Goal: Task Accomplishment & Management: Manage account settings

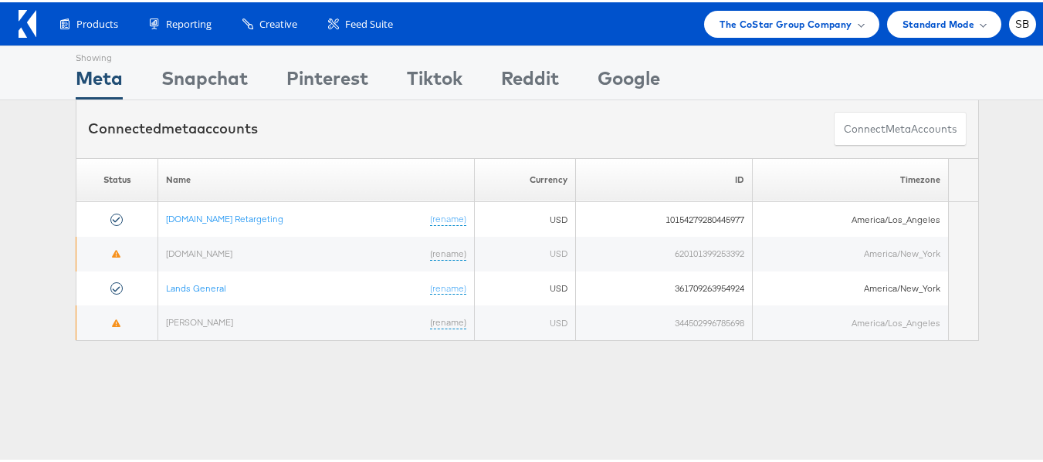
click at [756, 17] on span "The CoStar Group Company" at bounding box center [785, 22] width 132 height 16
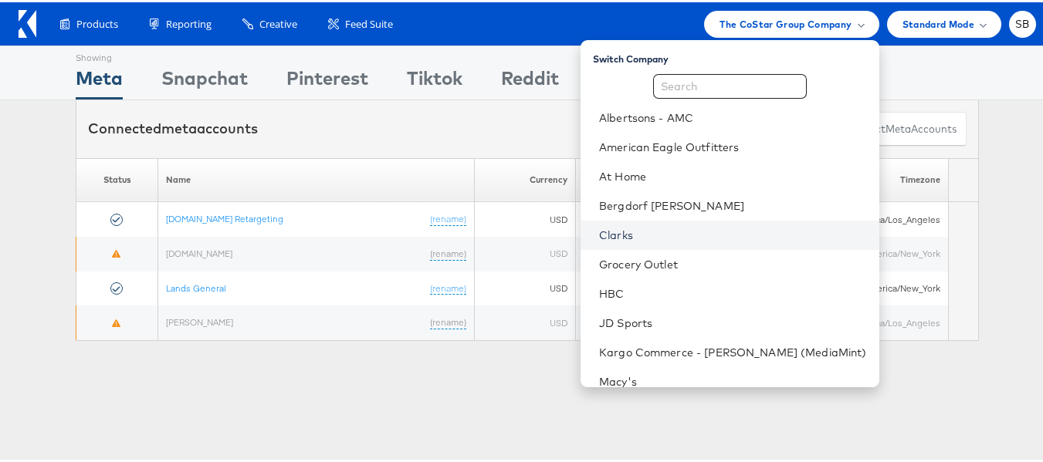
click at [646, 229] on link "Clarks" at bounding box center [733, 232] width 268 height 15
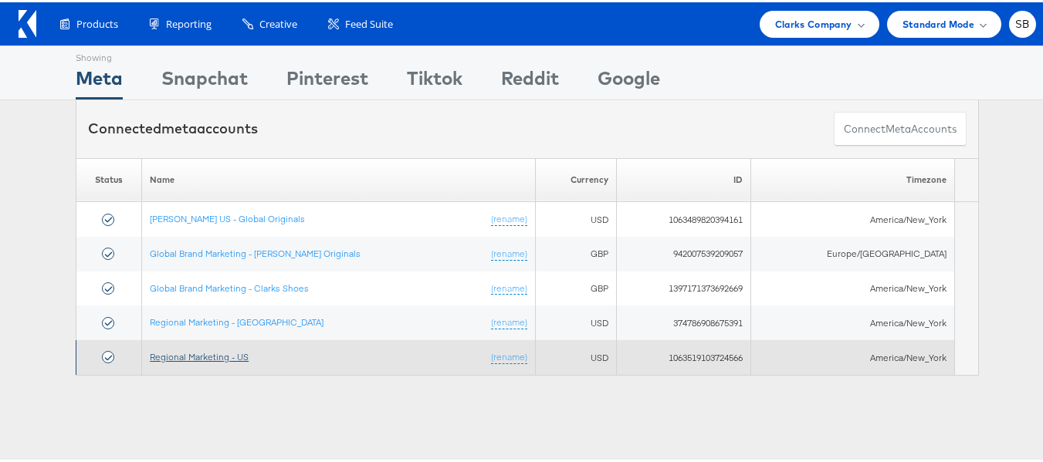
click at [200, 360] on link "Regional Marketing - US" at bounding box center [199, 355] width 99 height 12
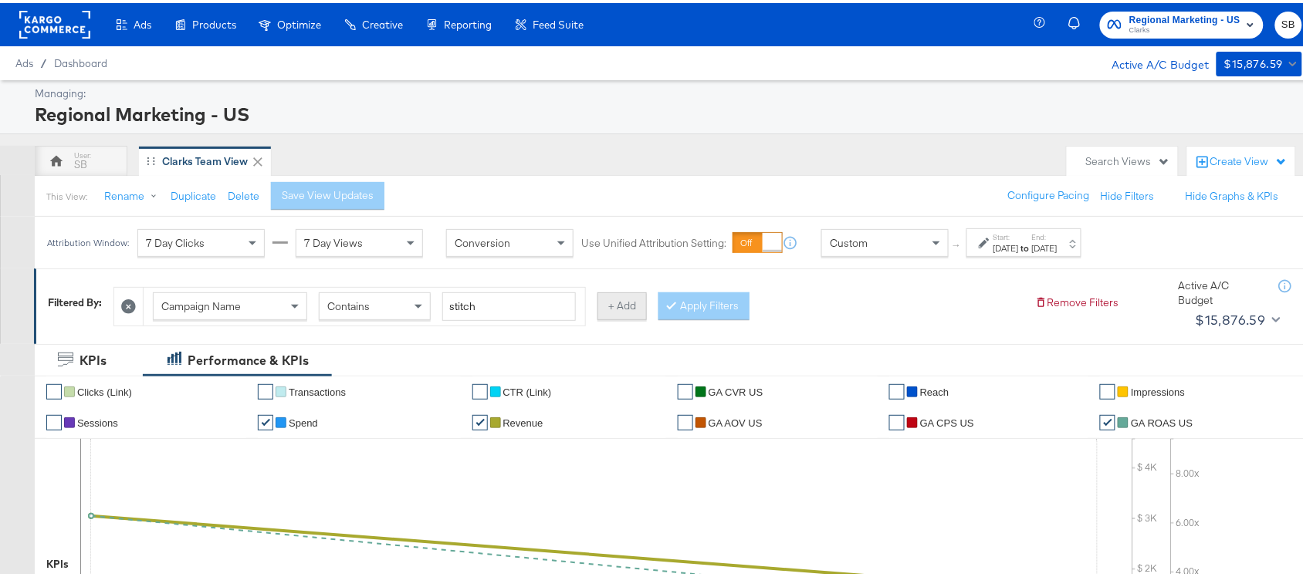
click at [621, 301] on button "+ Add" at bounding box center [621, 303] width 49 height 28
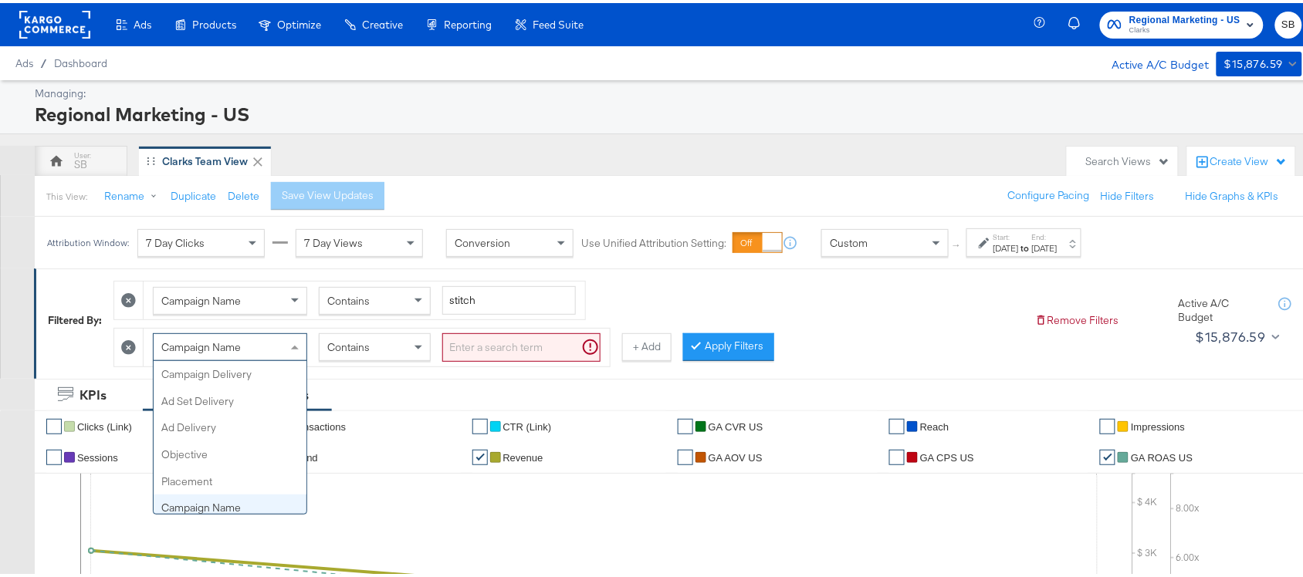
scroll to position [133, 0]
click at [240, 348] on span "Campaign Name" at bounding box center [201, 344] width 80 height 14
type input "ha"
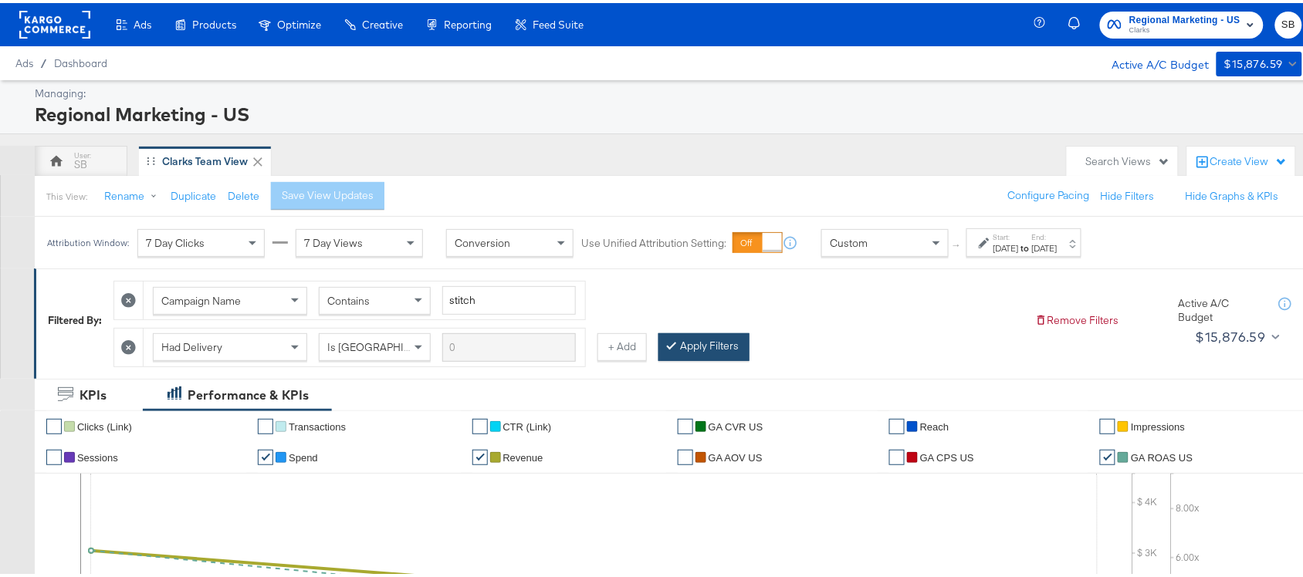
click at [707, 340] on button "Apply Filters" at bounding box center [703, 344] width 91 height 28
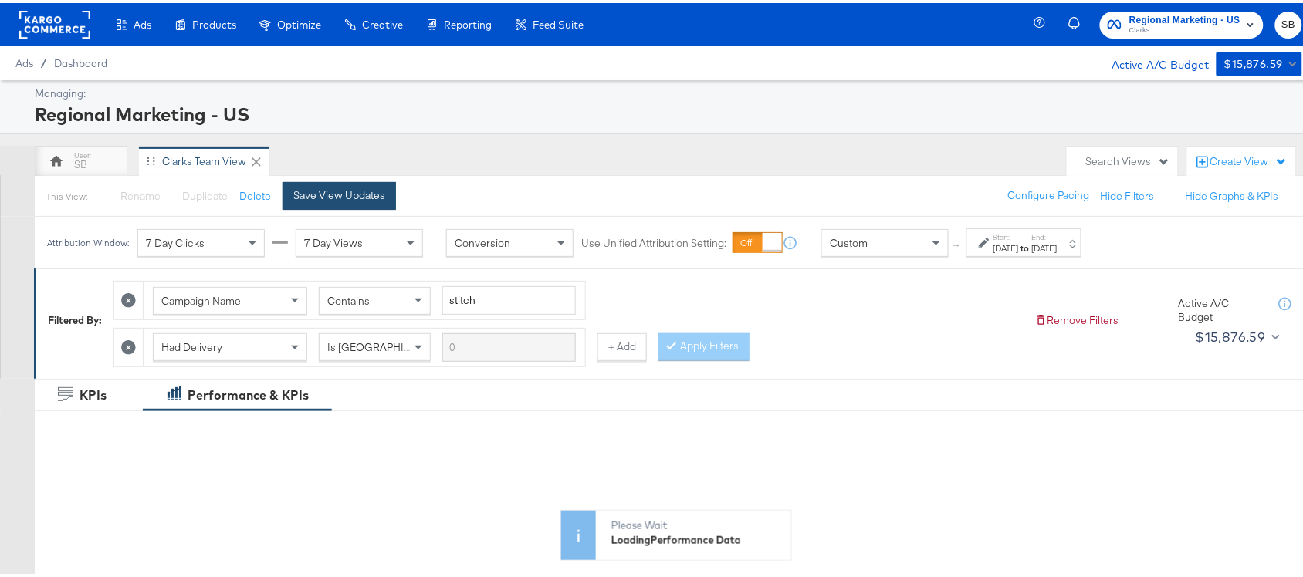
click at [298, 187] on div "Save View Updates" at bounding box center [339, 192] width 92 height 15
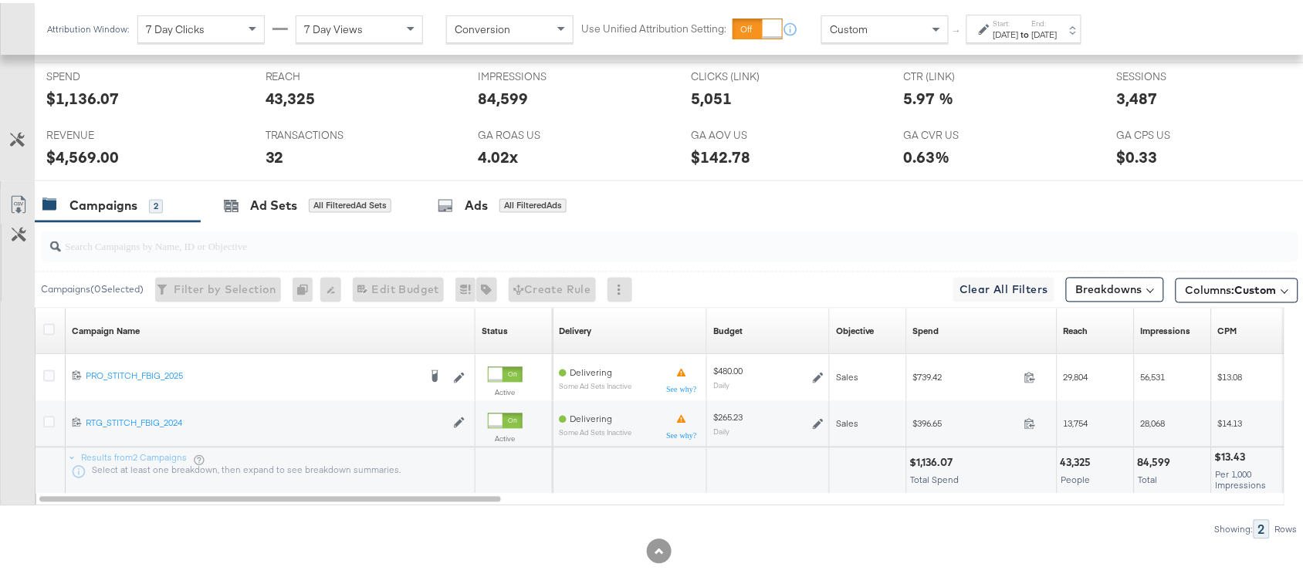
scroll to position [682, 0]
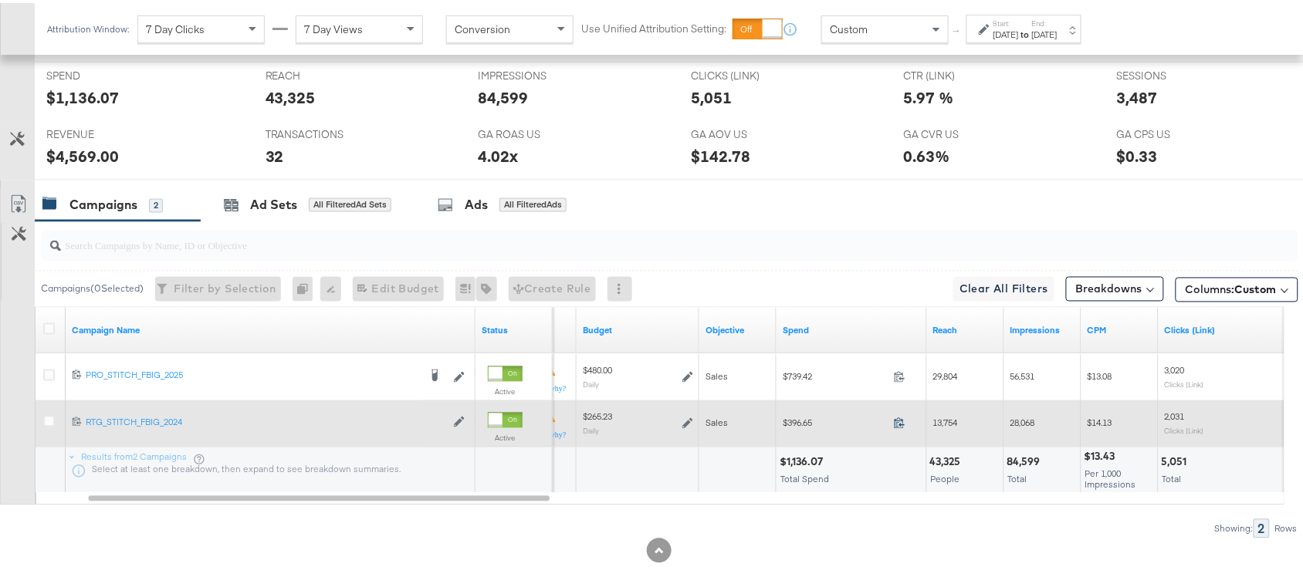
click at [902, 417] on div "396.65" at bounding box center [904, 422] width 33 height 15
click at [899, 421] on icon at bounding box center [900, 421] width 12 height 12
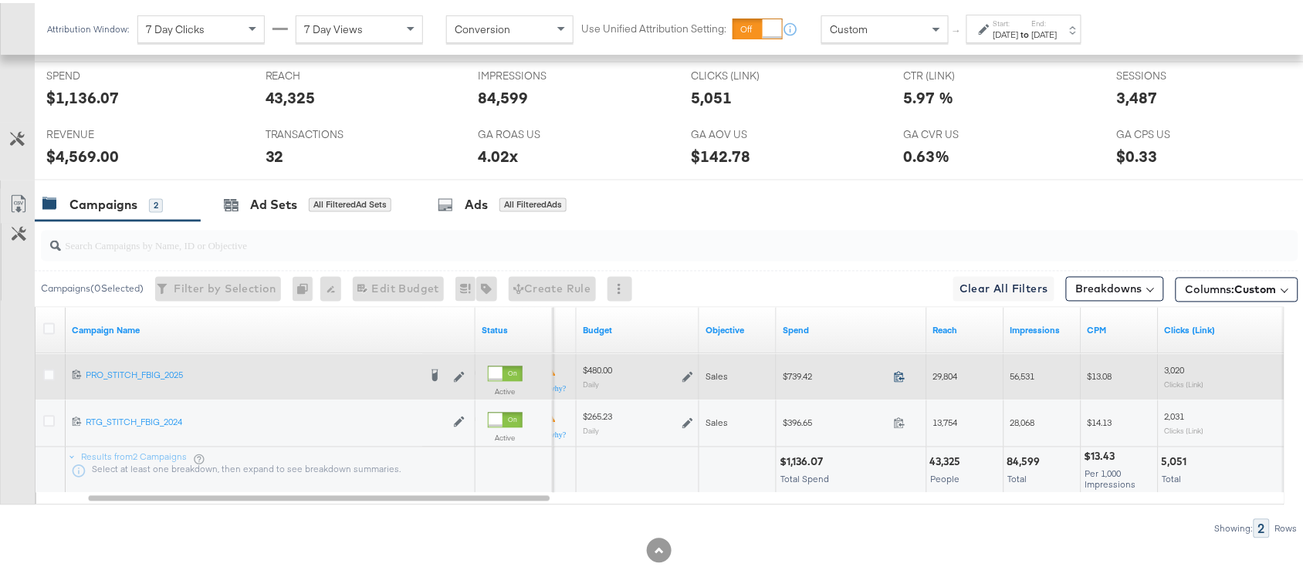
click at [896, 377] on icon at bounding box center [900, 374] width 12 height 12
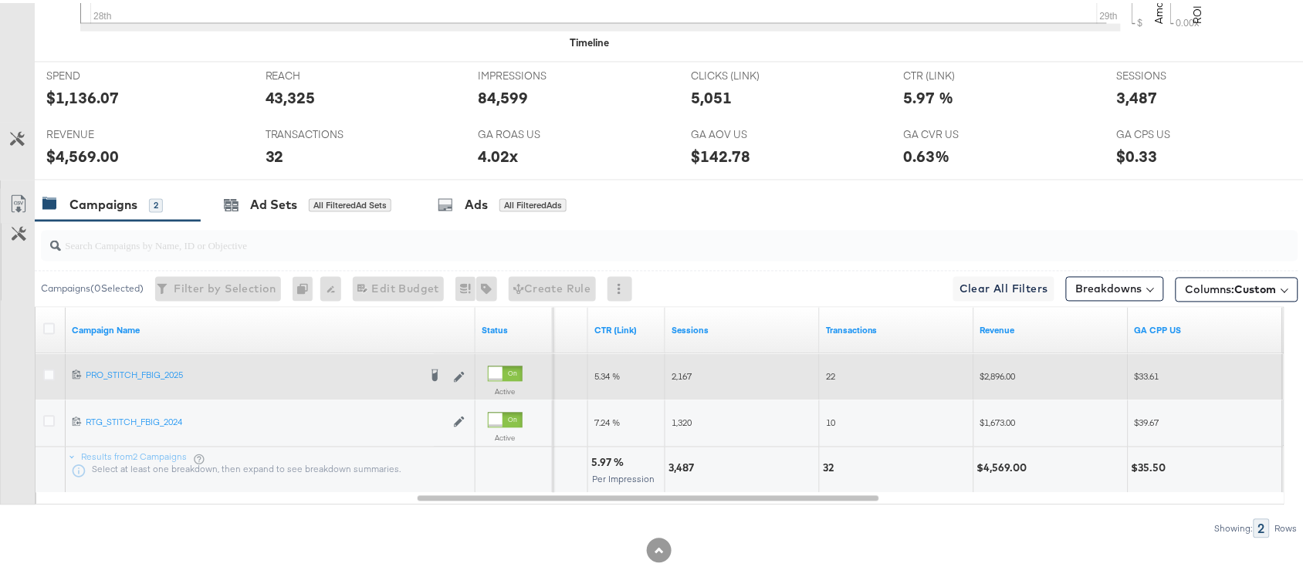
scroll to position [130, 0]
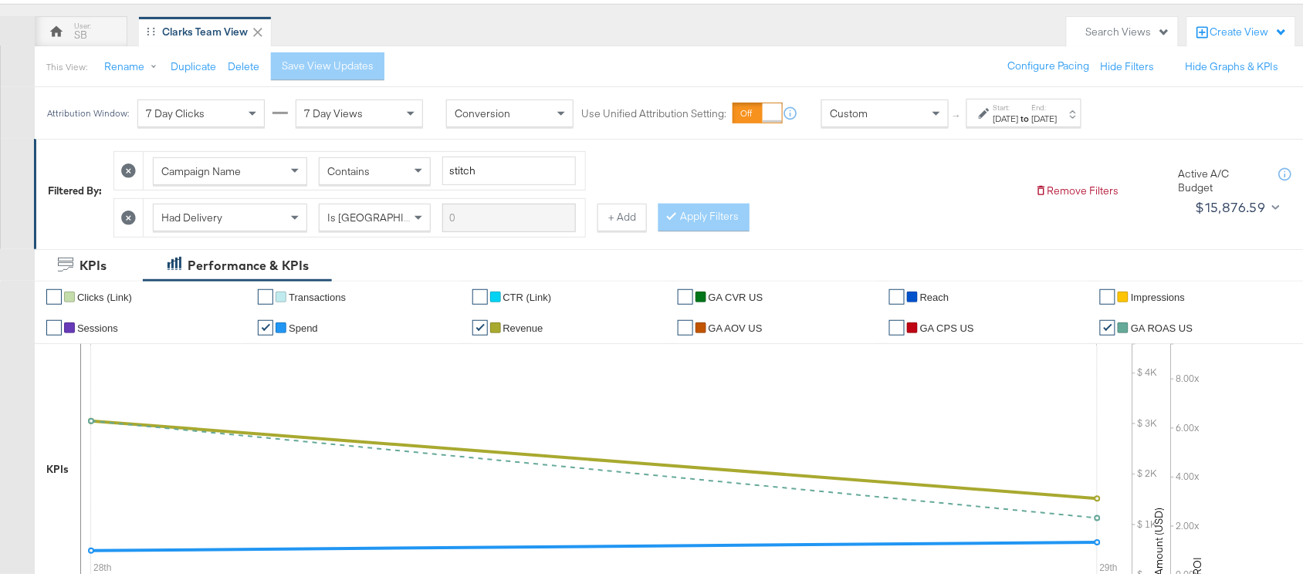
click at [133, 209] on icon at bounding box center [128, 215] width 15 height 15
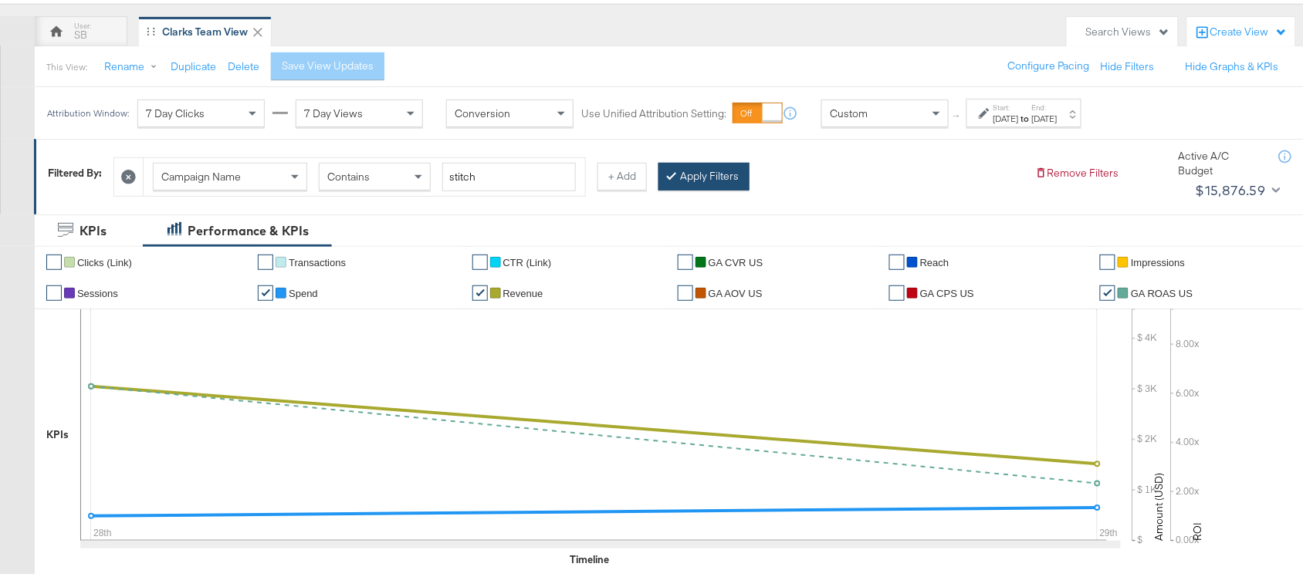
click at [695, 181] on button "Apply Filters" at bounding box center [703, 174] width 91 height 28
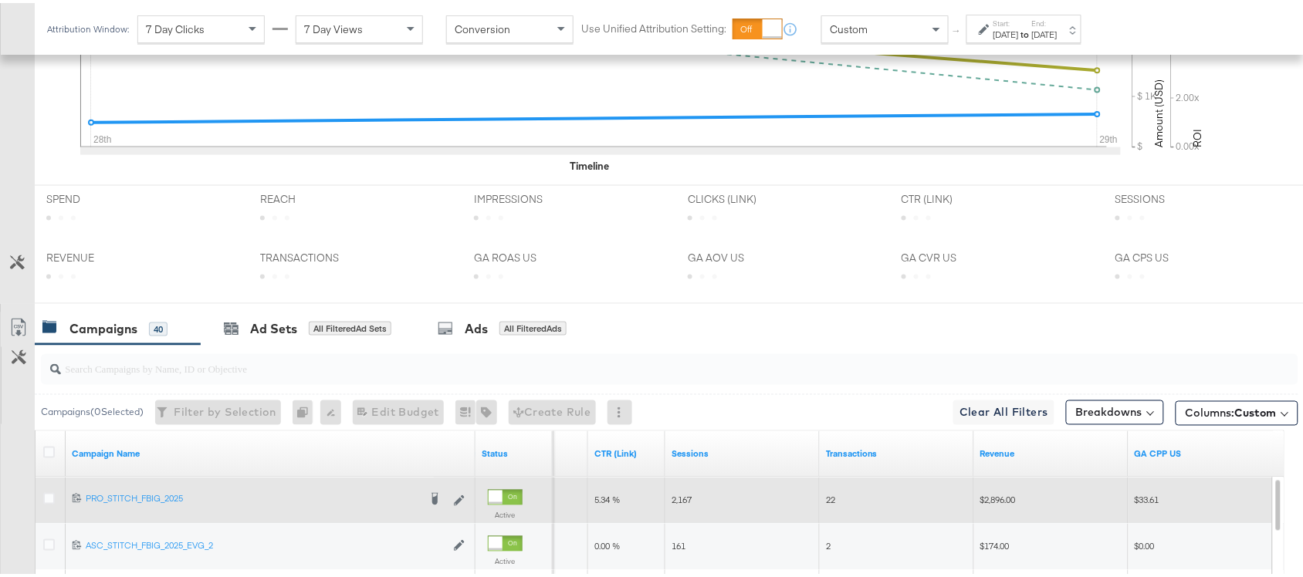
scroll to position [905, 0]
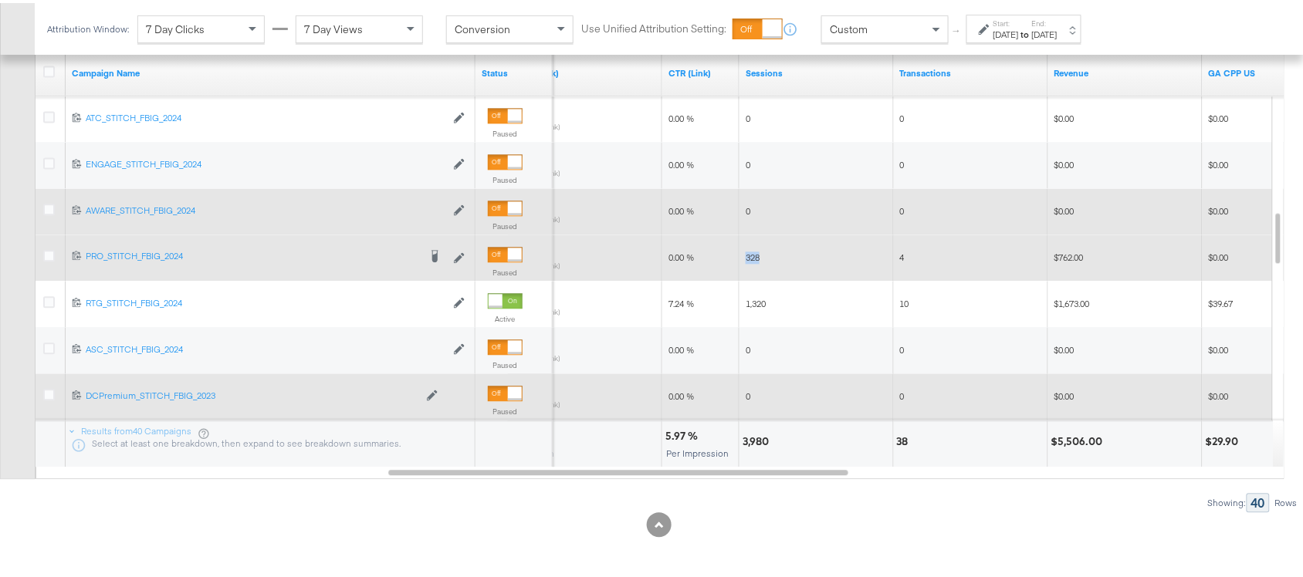
drag, startPoint x: 761, startPoint y: 255, endPoint x: 743, endPoint y: 255, distance: 18.5
click at [743, 255] on div "328" at bounding box center [816, 254] width 154 height 25
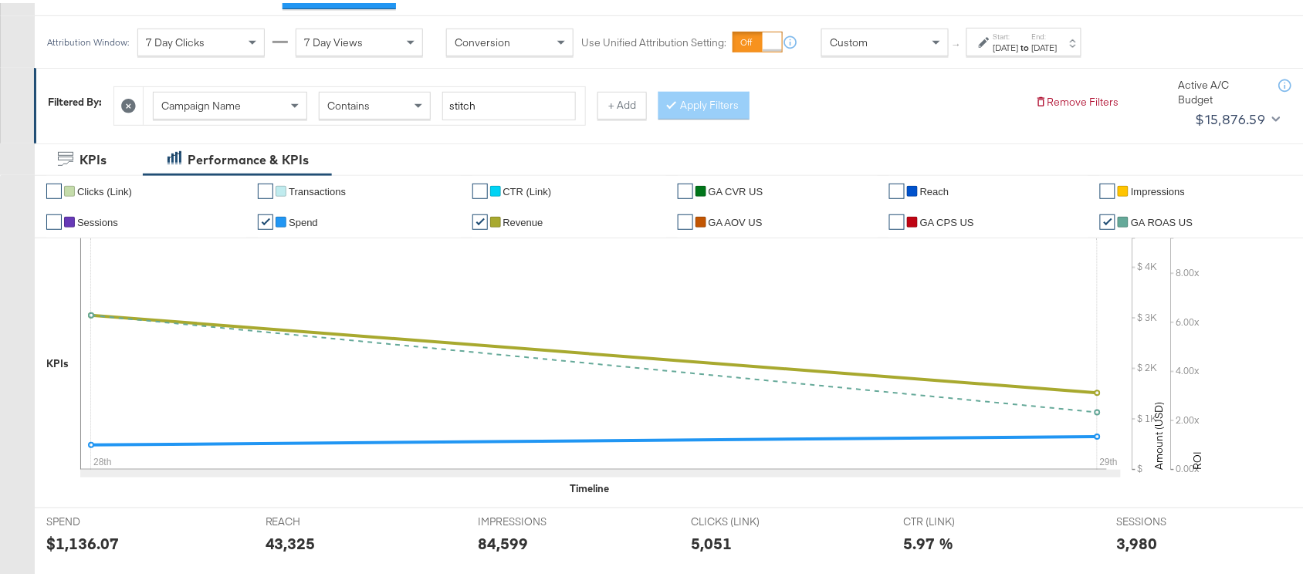
scroll to position [55, 0]
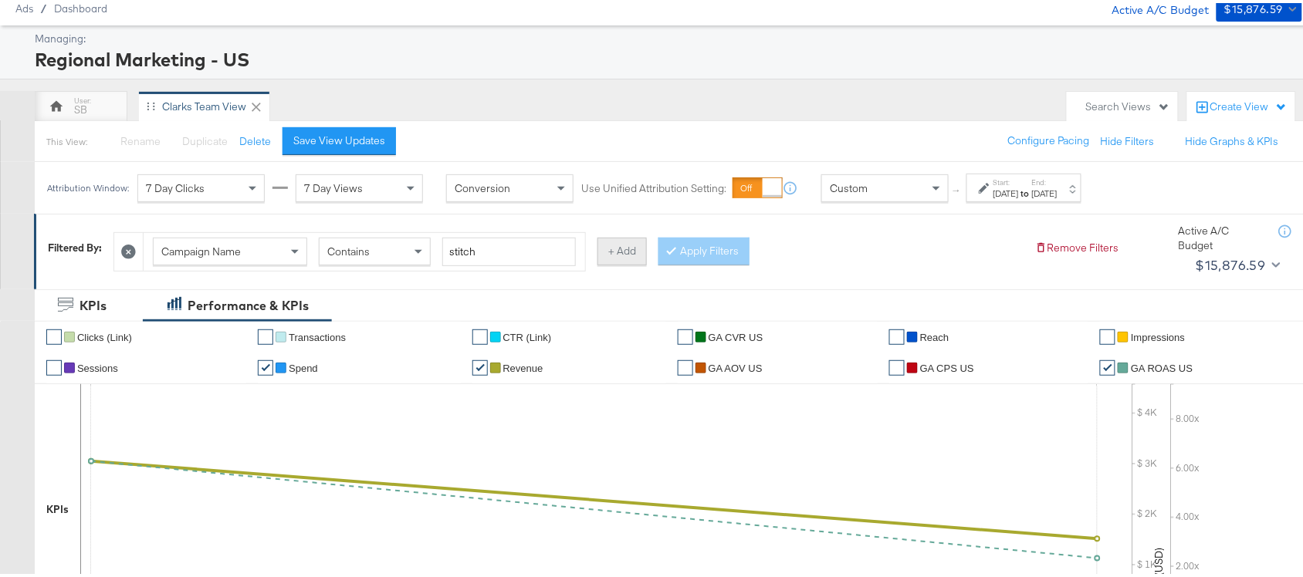
click at [616, 245] on button "+ Add" at bounding box center [621, 249] width 49 height 28
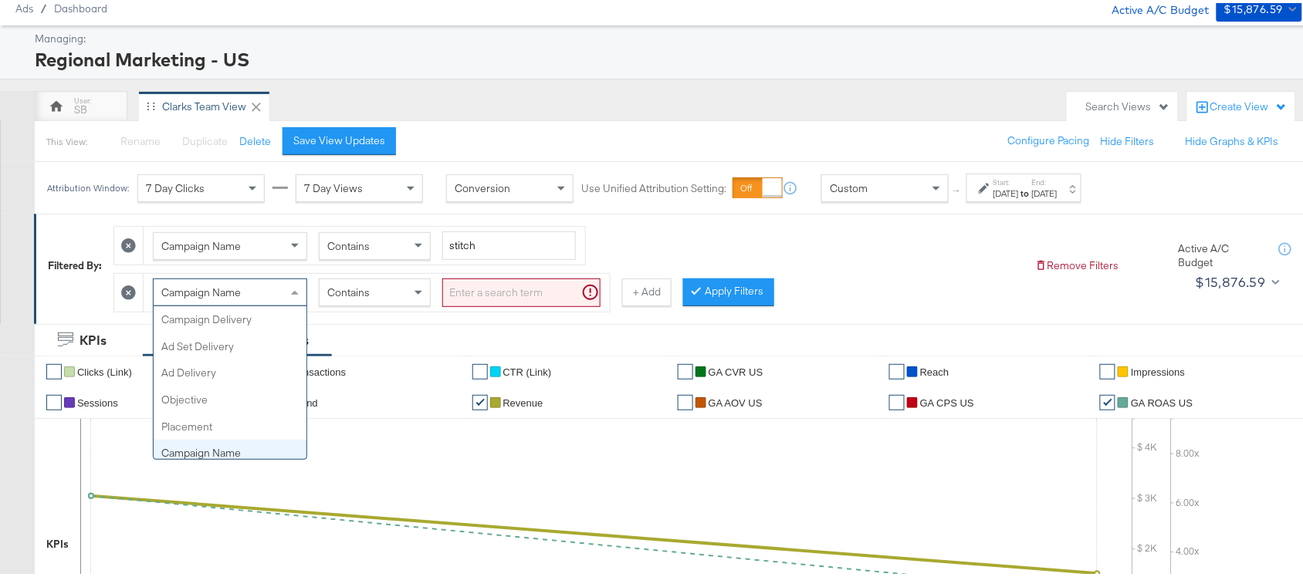
click at [269, 288] on div "Campaign Name" at bounding box center [230, 289] width 153 height 26
type input "had"
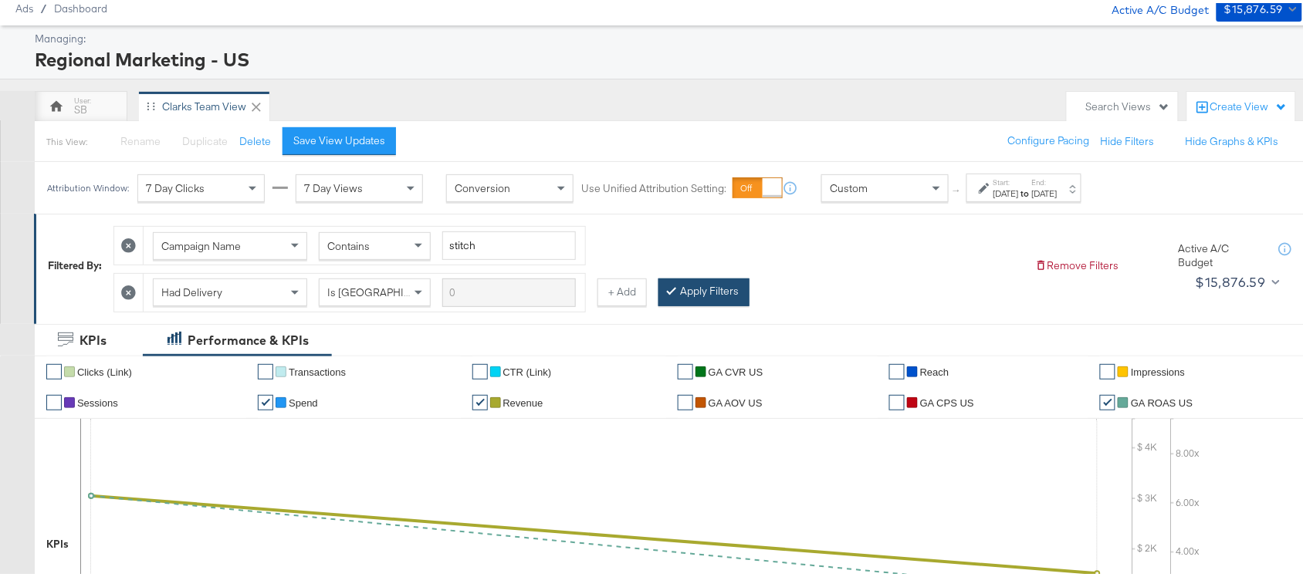
click at [693, 290] on button "Apply Filters" at bounding box center [703, 290] width 91 height 28
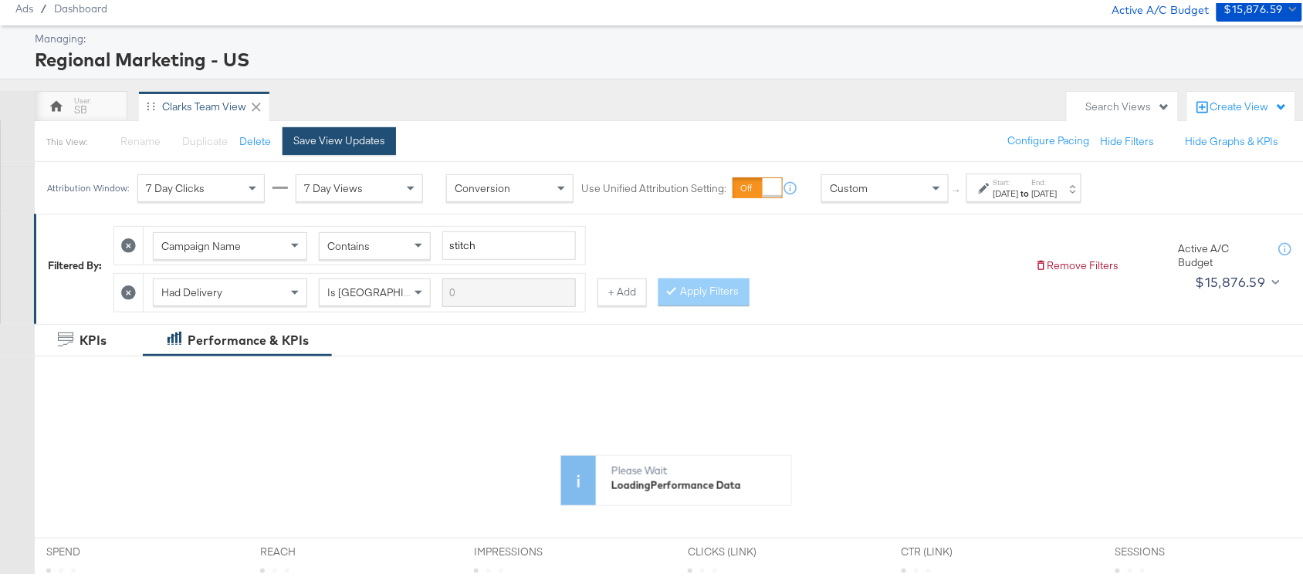
click at [344, 135] on div "Save View Updates" at bounding box center [339, 137] width 92 height 15
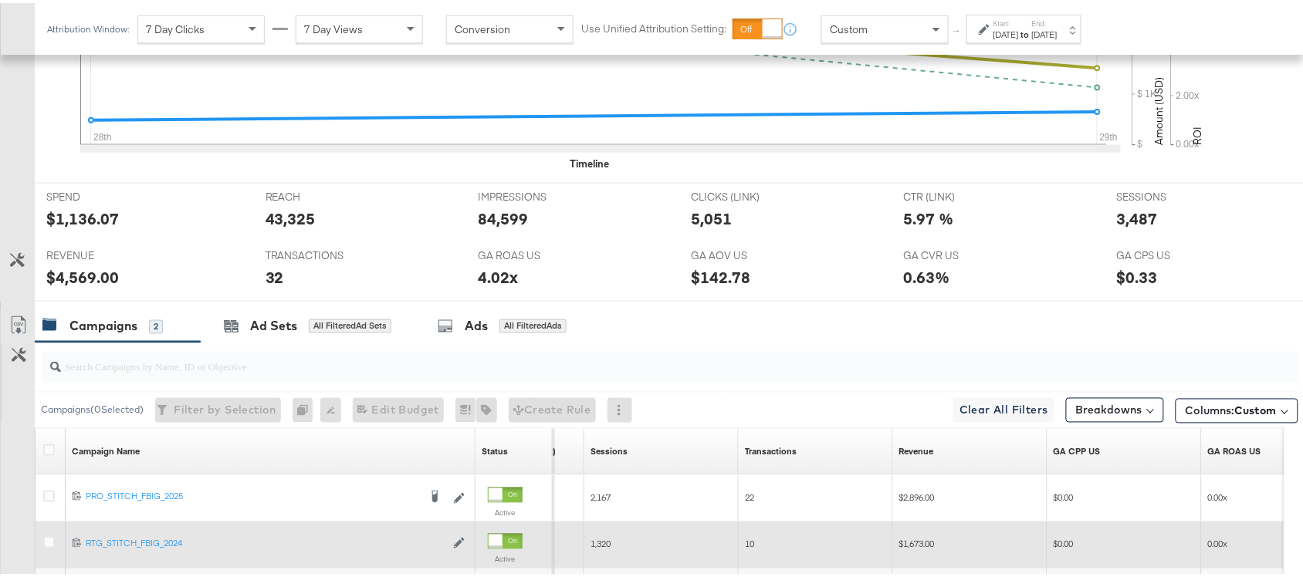
scroll to position [711, 0]
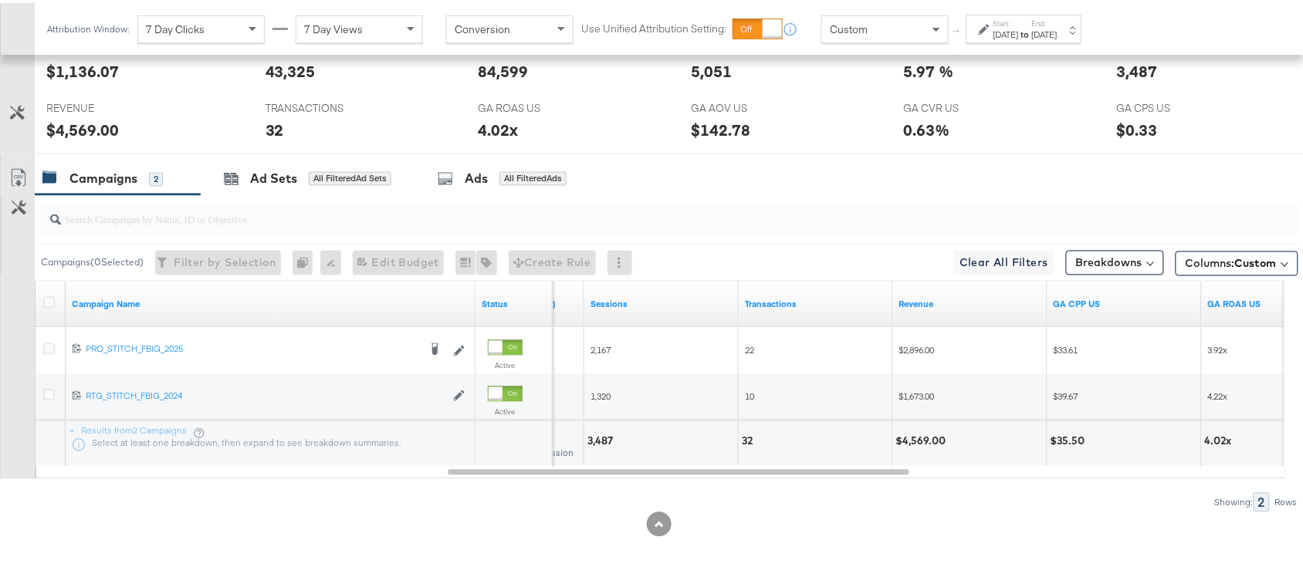
click at [927, 431] on div "$4,569.00" at bounding box center [970, 441] width 154 height 46
copy div "4,569.00"
click at [927, 431] on div "$4,569.00" at bounding box center [970, 441] width 154 height 46
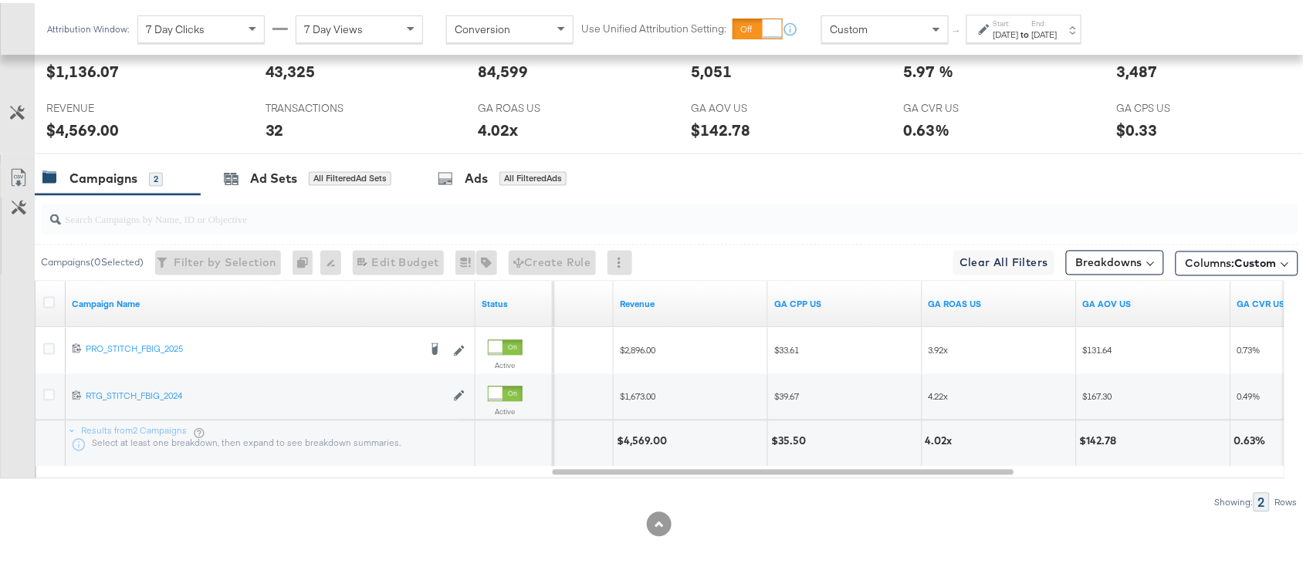
click at [938, 435] on div "4.02x" at bounding box center [942, 438] width 32 height 15
copy div "4.02x"
click at [938, 435] on div "4.02x" at bounding box center [942, 438] width 32 height 15
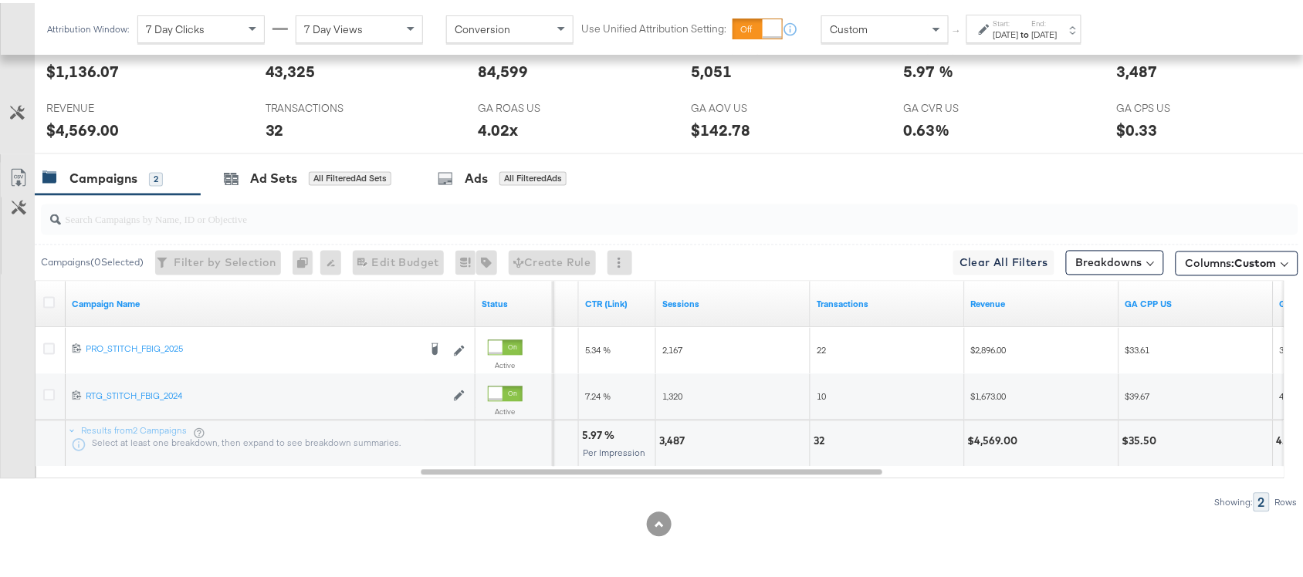
click at [668, 441] on div "3,487" at bounding box center [674, 438] width 30 height 15
copy div "3,487"
click at [668, 441] on div "3,487" at bounding box center [674, 438] width 30 height 15
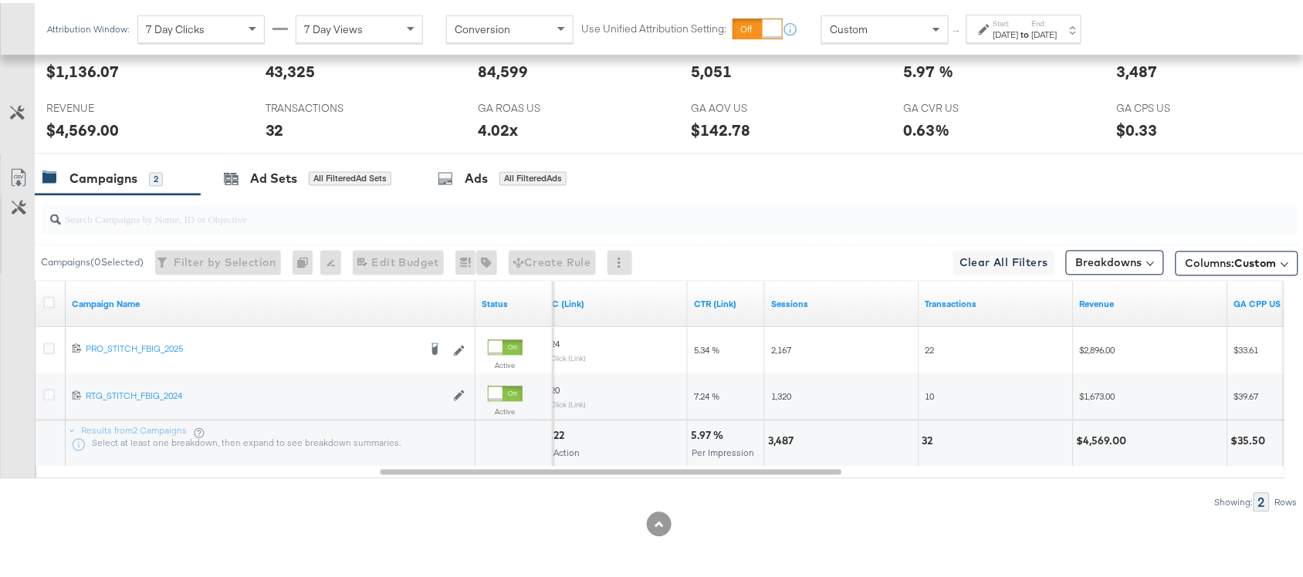
click at [1019, 32] on div "[DATE]" at bounding box center [1005, 31] width 25 height 12
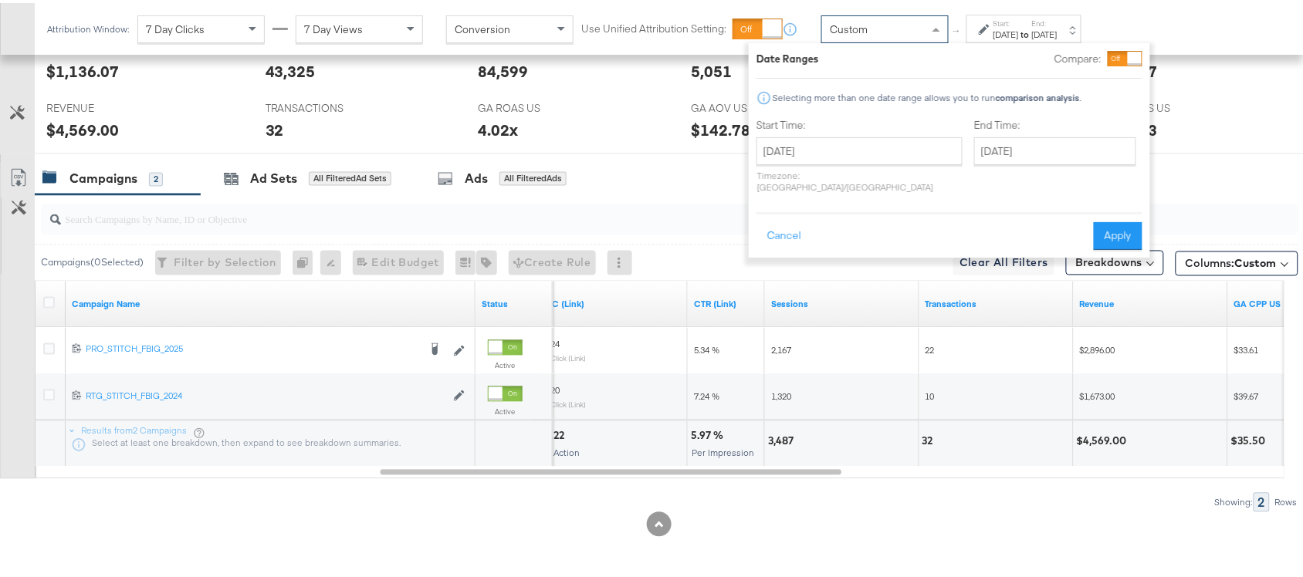
click at [900, 24] on div "Custom" at bounding box center [885, 26] width 126 height 26
click at [786, 219] on button "Cancel" at bounding box center [784, 233] width 56 height 28
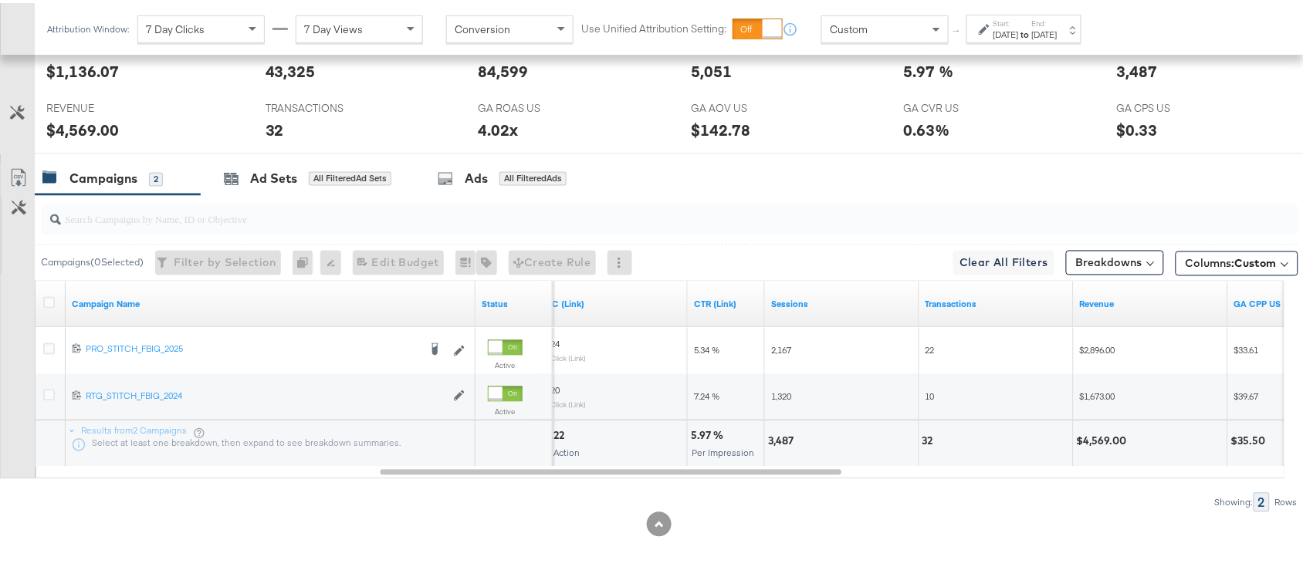
click at [869, 27] on div "Custom" at bounding box center [885, 26] width 126 height 26
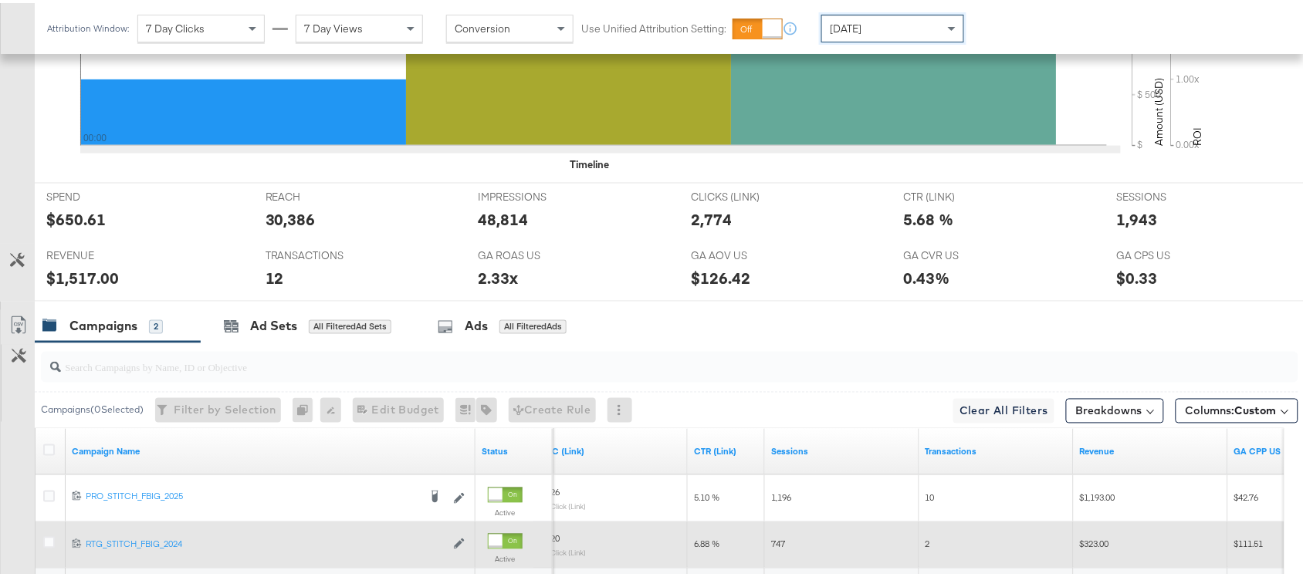
scroll to position [710, 0]
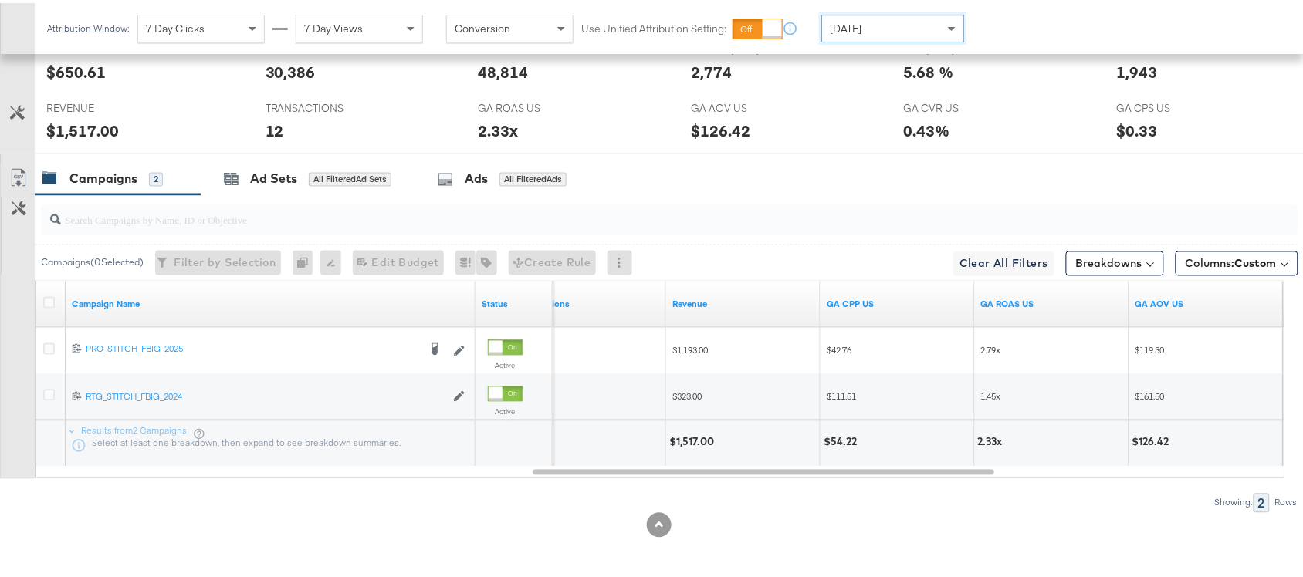
click at [687, 440] on div "$1,517.00" at bounding box center [693, 439] width 49 height 15
copy div "$1,517.00"
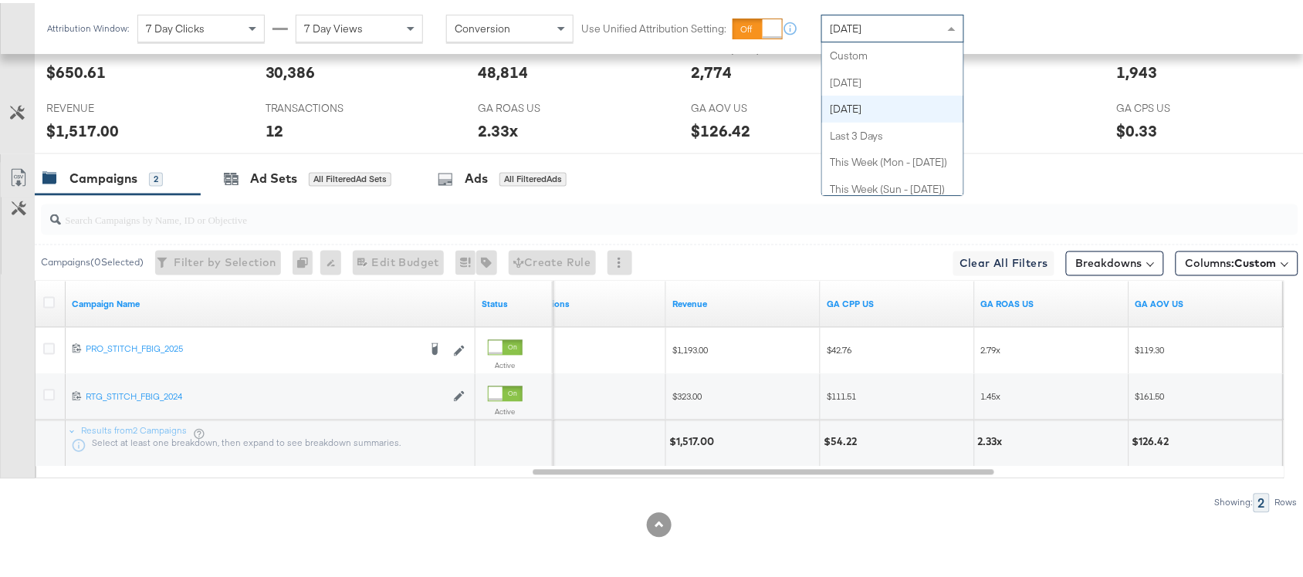
click at [842, 20] on span "Yesterday" at bounding box center [846, 26] width 32 height 14
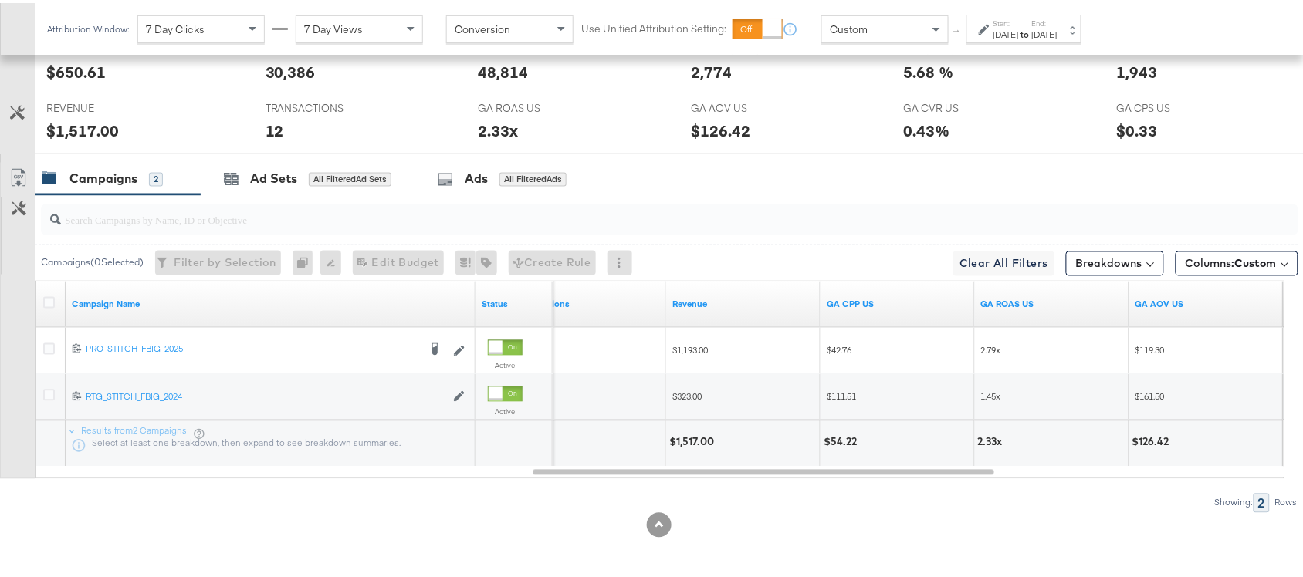
click at [1000, 33] on div "Sep 30th 2025" at bounding box center [1005, 31] width 25 height 12
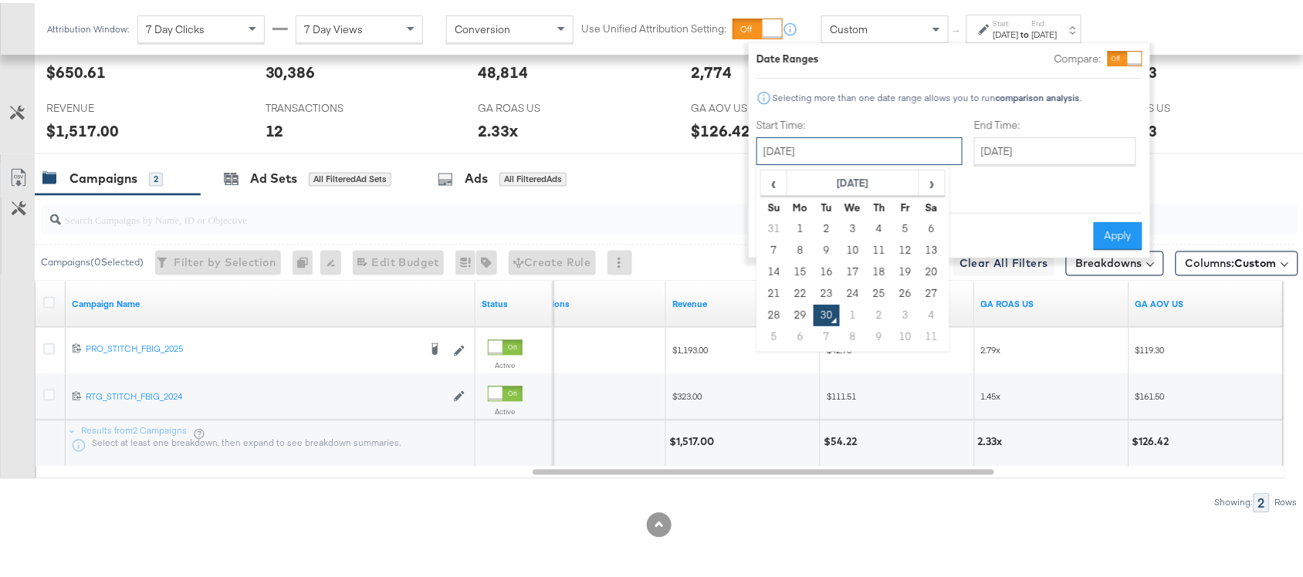
click at [865, 145] on input "September 30th 2025" at bounding box center [859, 148] width 206 height 28
click at [762, 315] on td "28" at bounding box center [774, 313] width 26 height 22
type input "September 28th 2025"
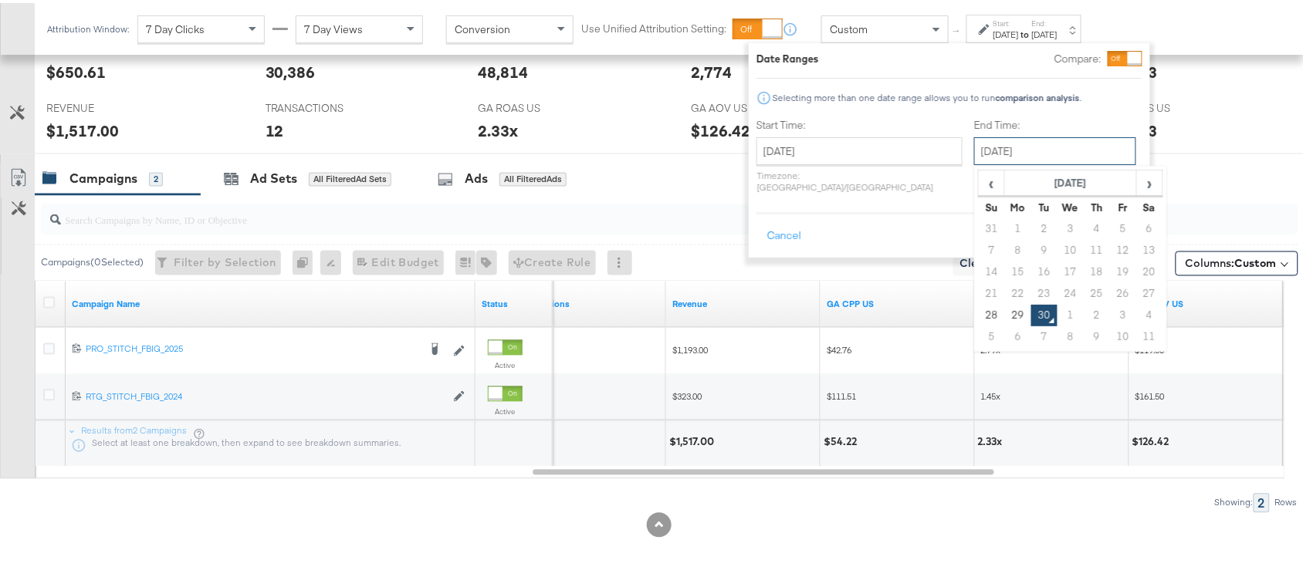
click at [1030, 143] on input "September 30th 2025" at bounding box center [1055, 148] width 162 height 28
click at [979, 313] on td "28" at bounding box center [992, 313] width 26 height 22
type input "September 28th 2025"
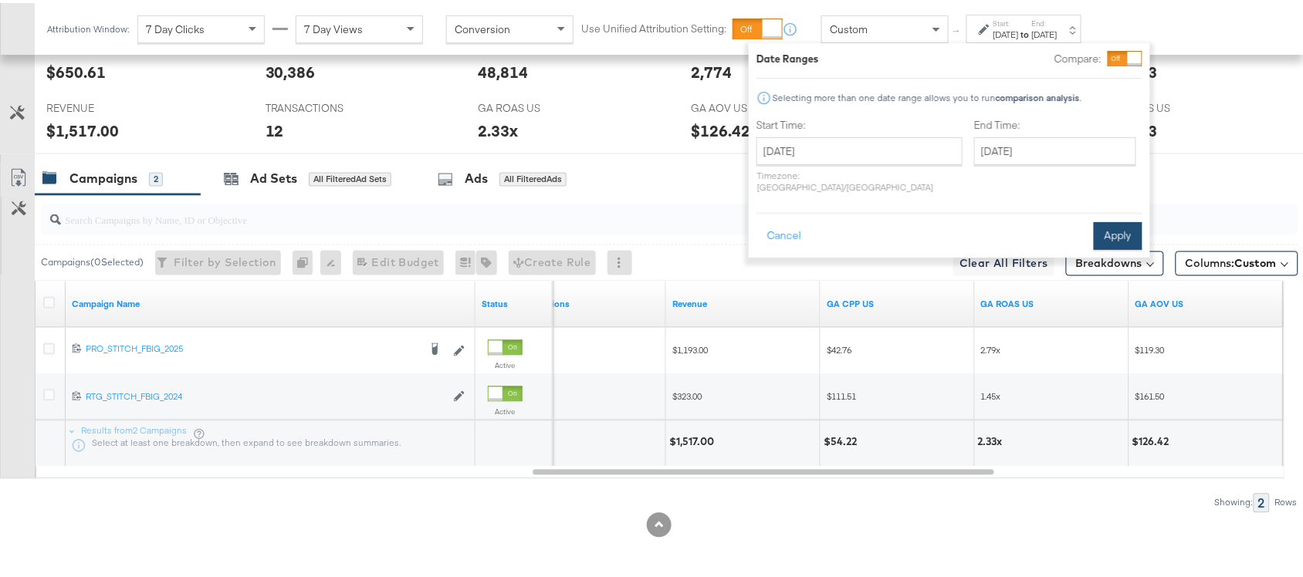
click at [1054, 222] on button "Apply" at bounding box center [1118, 233] width 49 height 28
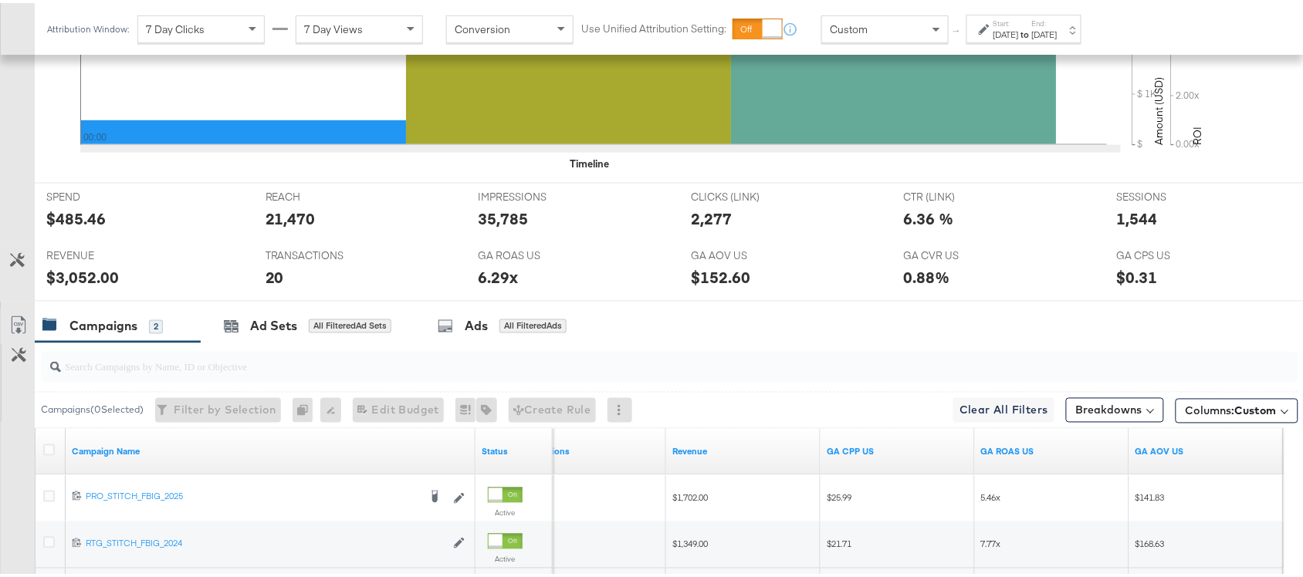
scroll to position [711, 0]
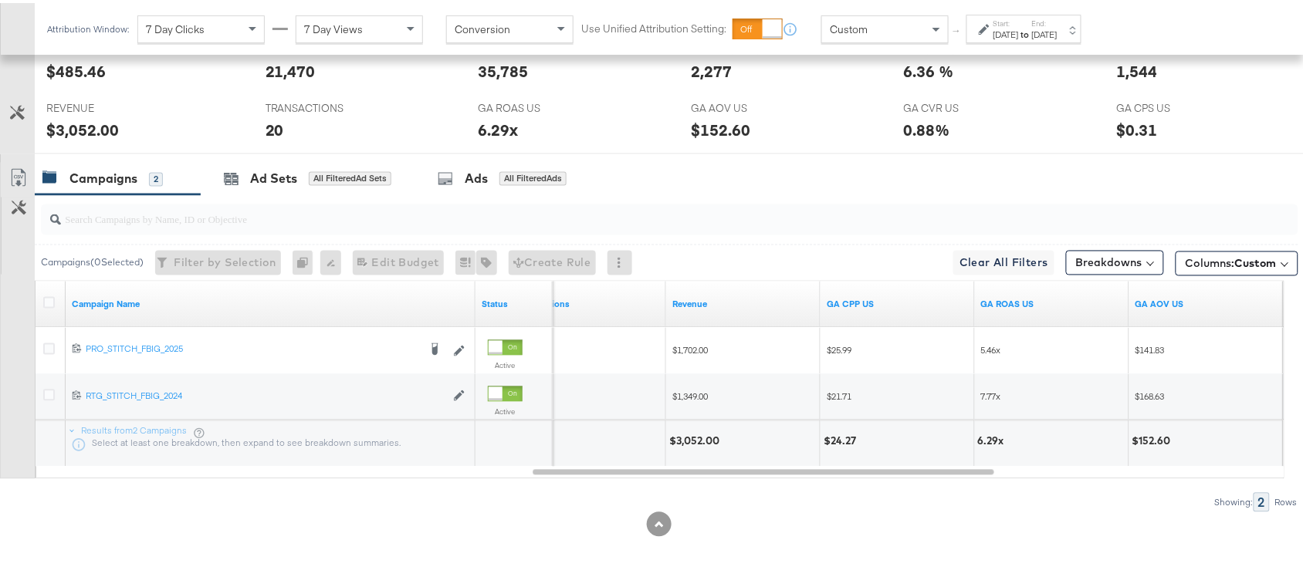
click at [707, 441] on div "$3,052.00" at bounding box center [696, 438] width 55 height 15
copy div "$3,052.00"
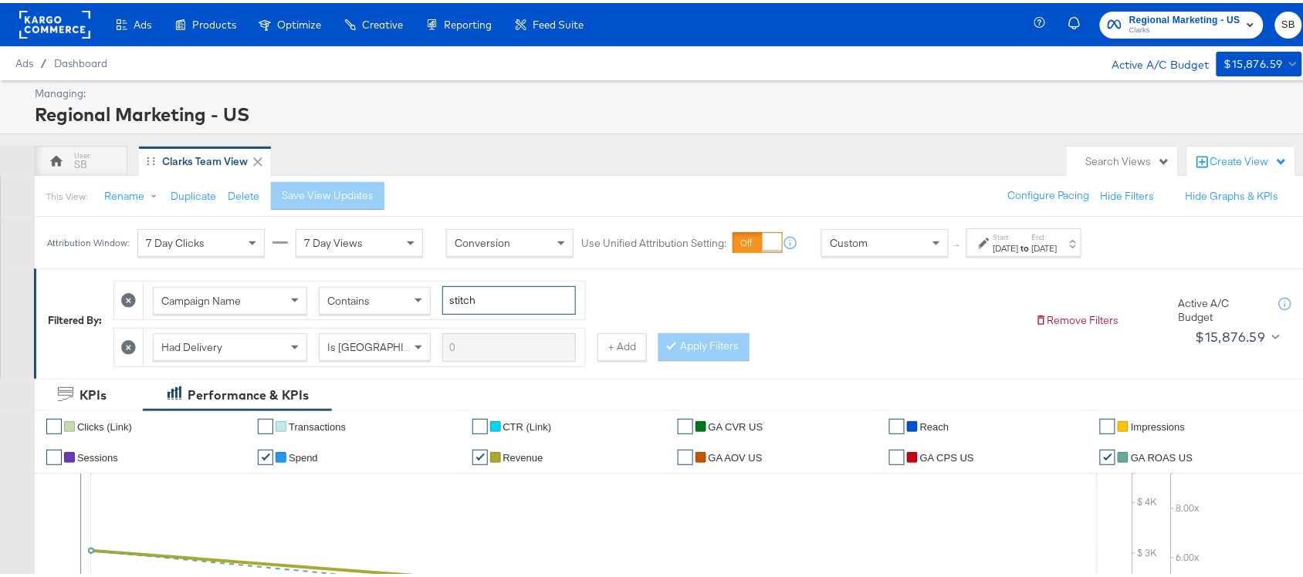
click at [475, 290] on input "stitch" at bounding box center [509, 297] width 134 height 29
paste input "ASC_STITCH_FBIG_2025_EVG_2"
type input "ASC_STITCH_FBIG_2025_EVG_2"
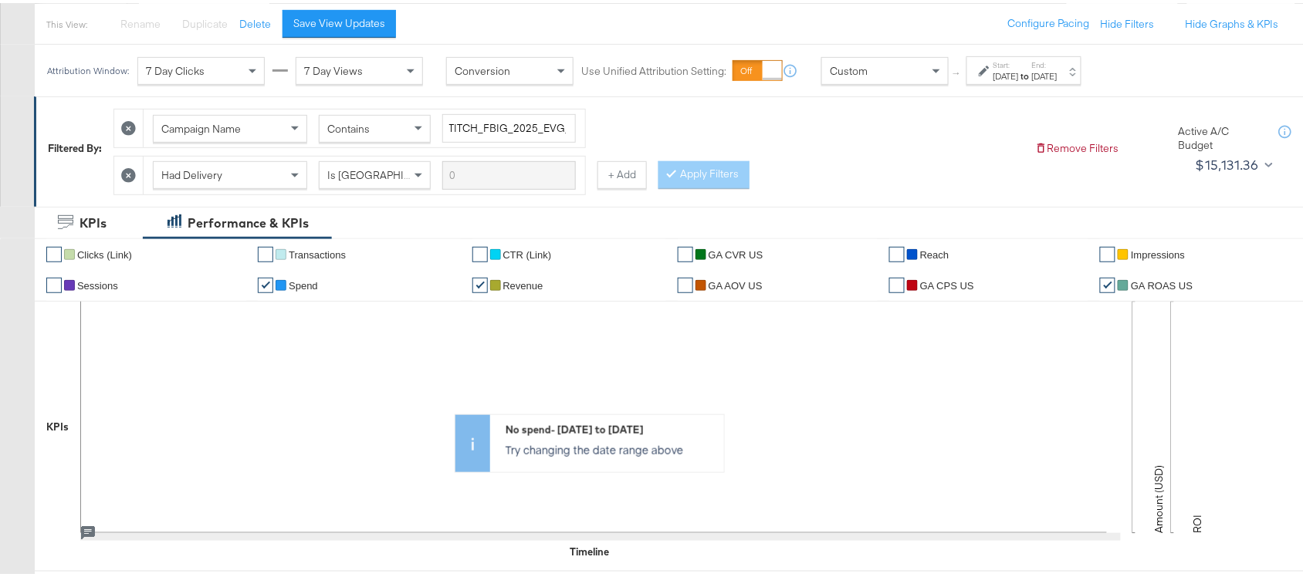
scroll to position [0, 0]
click at [127, 175] on icon at bounding box center [128, 172] width 15 height 15
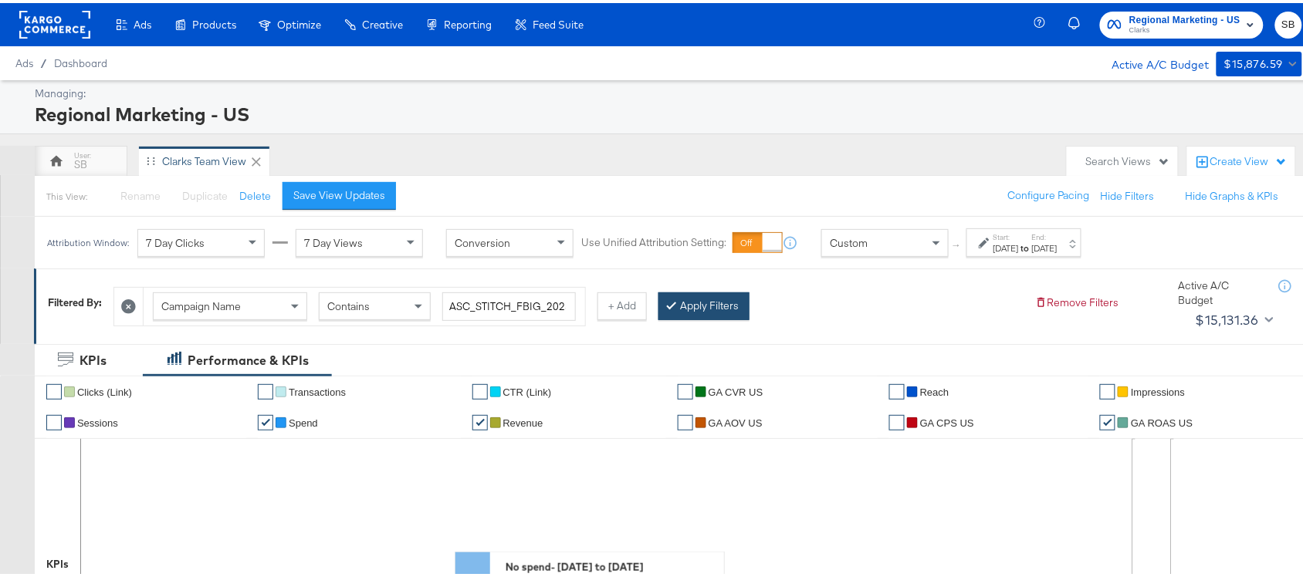
click at [695, 292] on button "Apply Filters" at bounding box center [703, 303] width 91 height 28
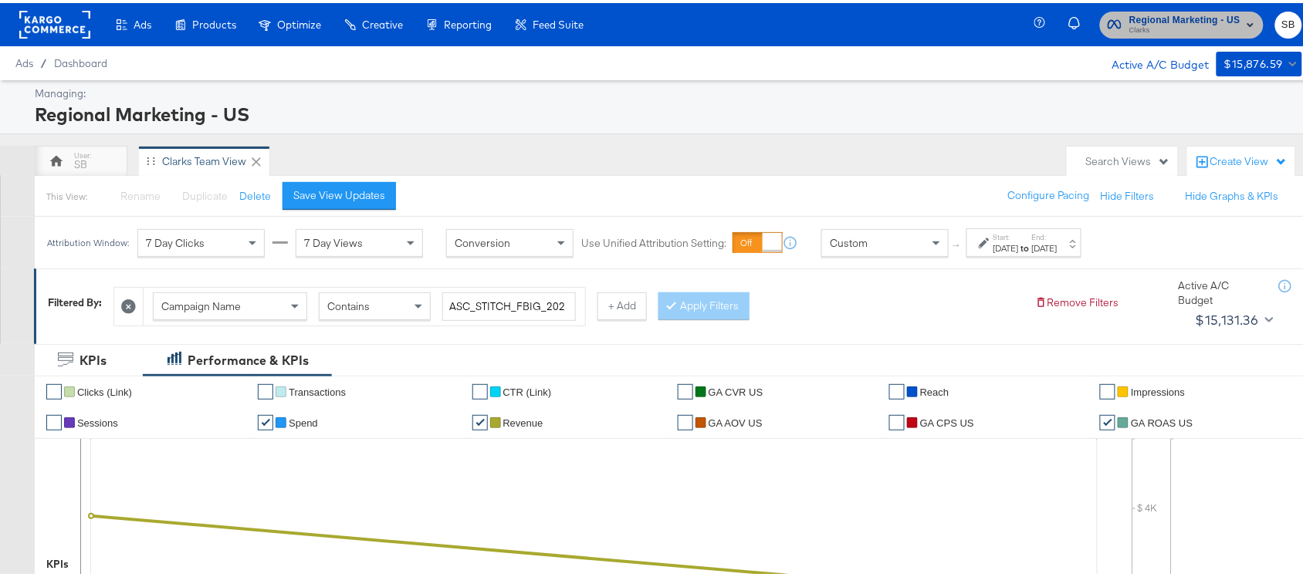
click at [1112, 15] on span "Regional Marketing - US Clarks" at bounding box center [1182, 21] width 148 height 25
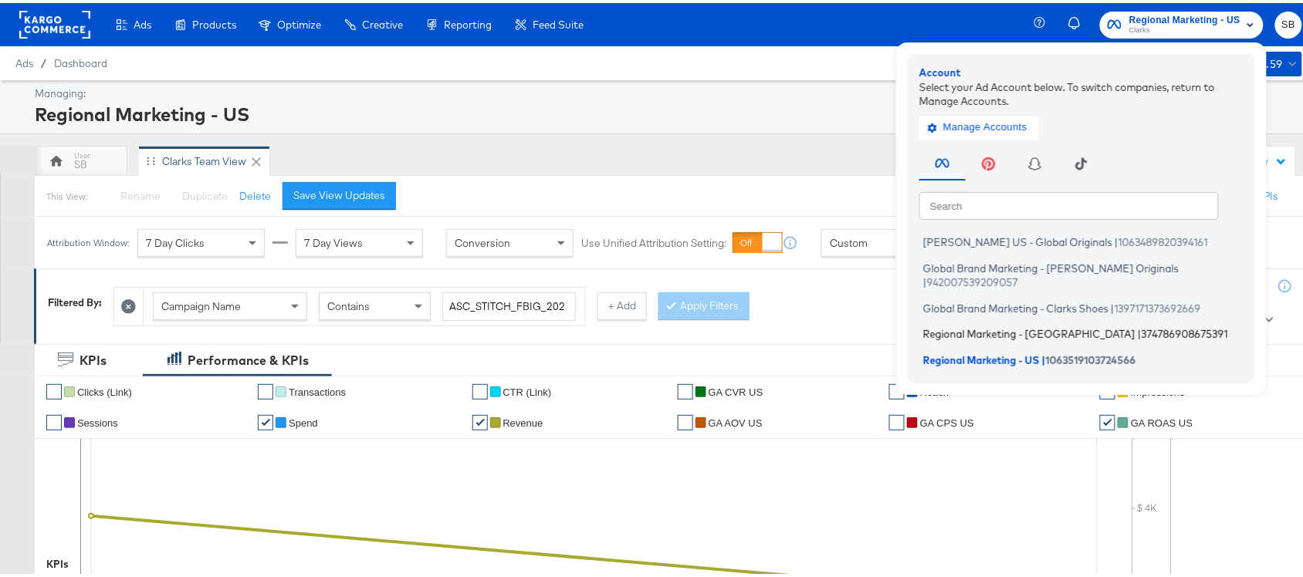
click at [932, 325] on span "Regional Marketing - [GEOGRAPHIC_DATA]" at bounding box center [1029, 331] width 212 height 12
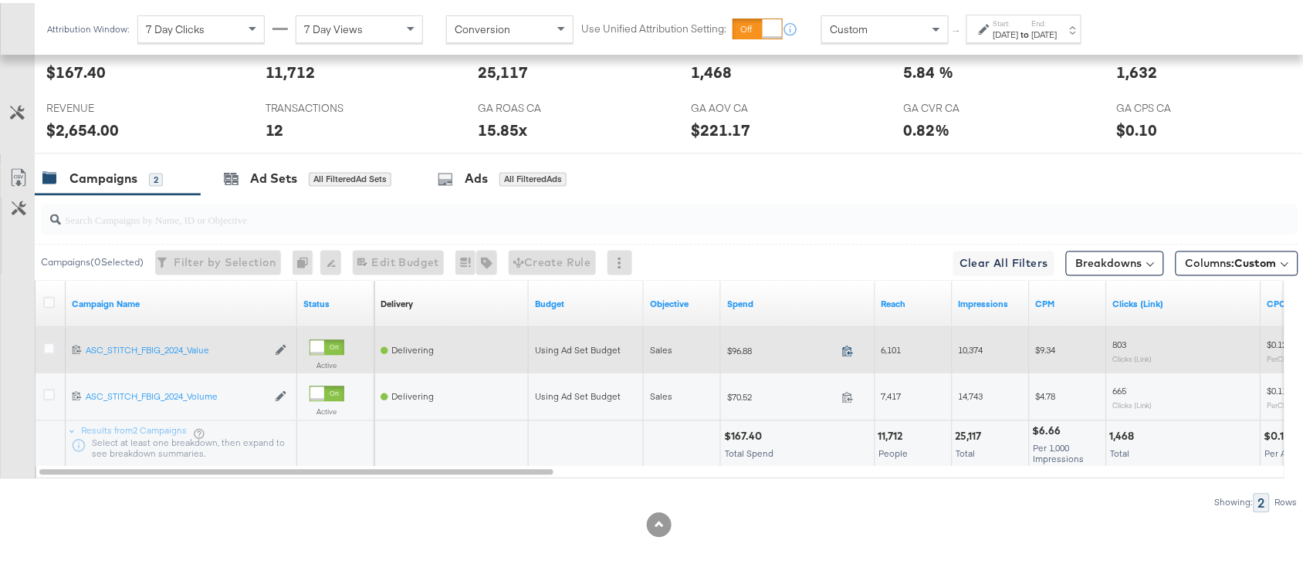
click at [849, 347] on icon at bounding box center [848, 349] width 12 height 12
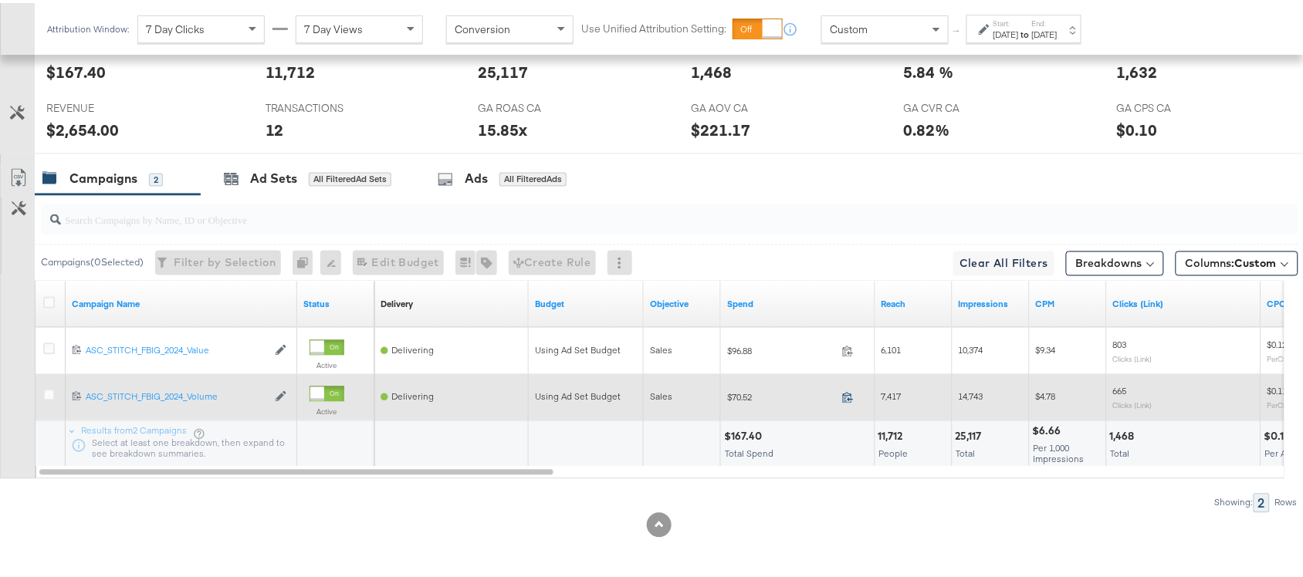
click at [848, 394] on icon at bounding box center [848, 395] width 12 height 12
